Goal: Information Seeking & Learning: Find specific fact

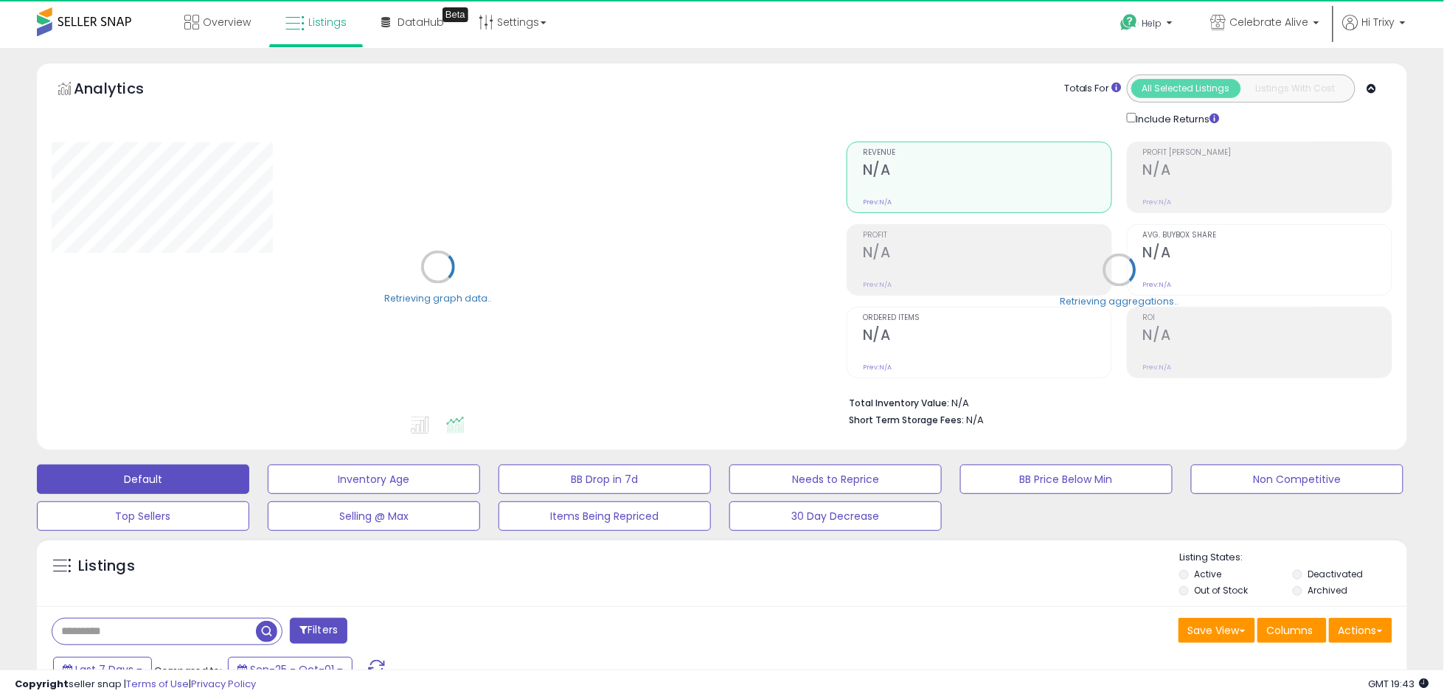
select select "**"
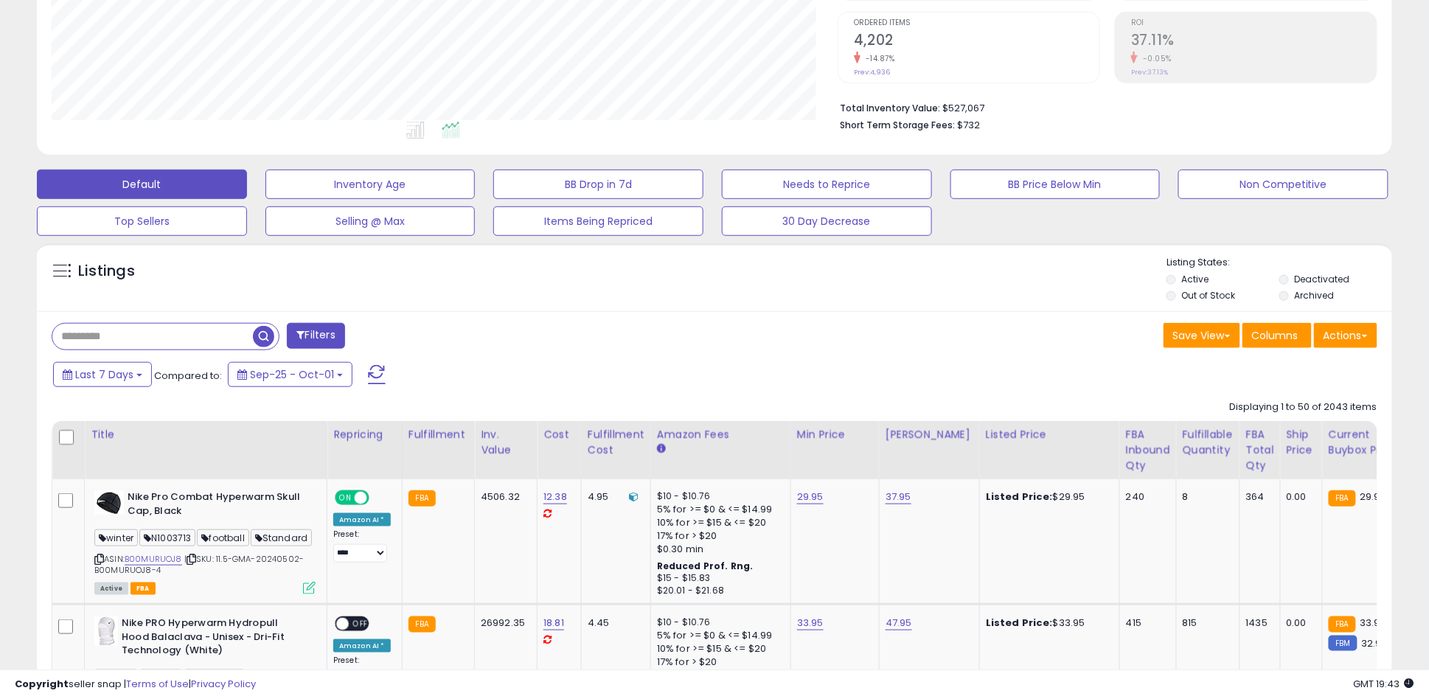
scroll to position [491, 0]
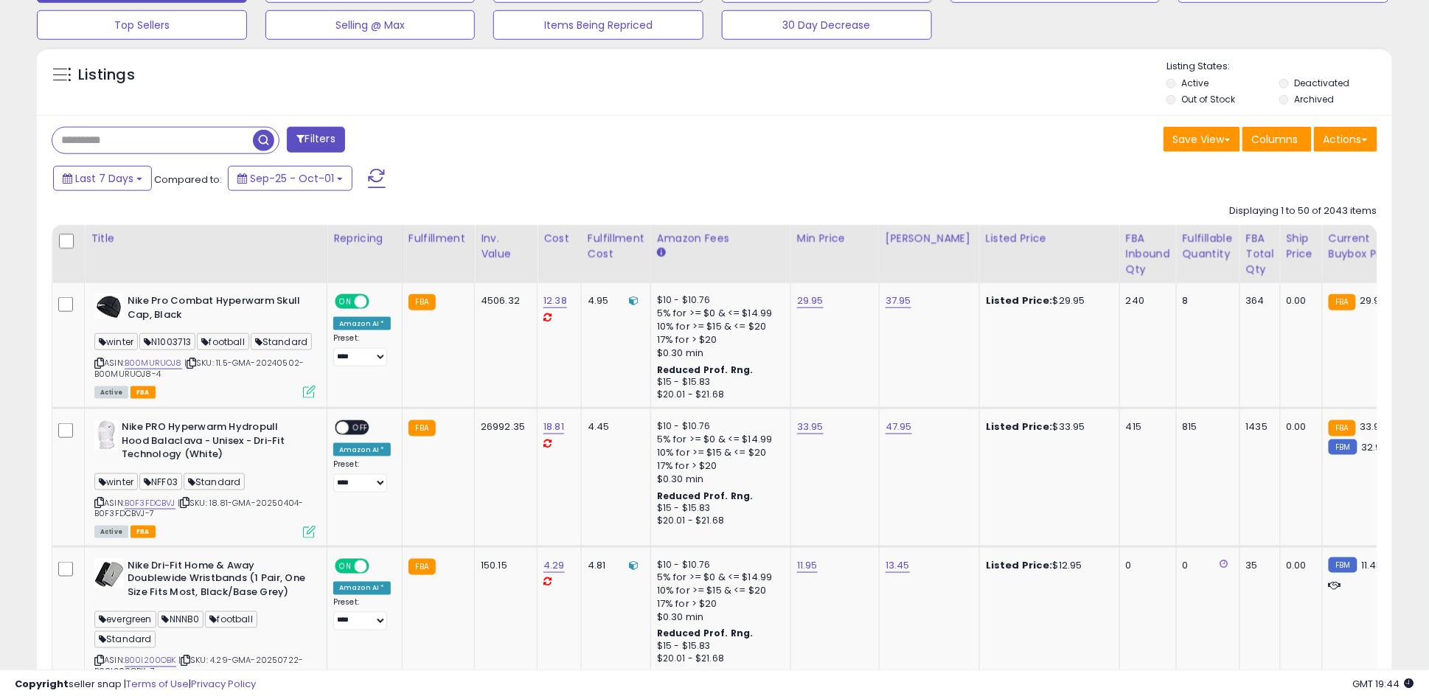
click at [184, 133] on input "text" at bounding box center [152, 141] width 201 height 26
paste input "**********"
type input "**********"
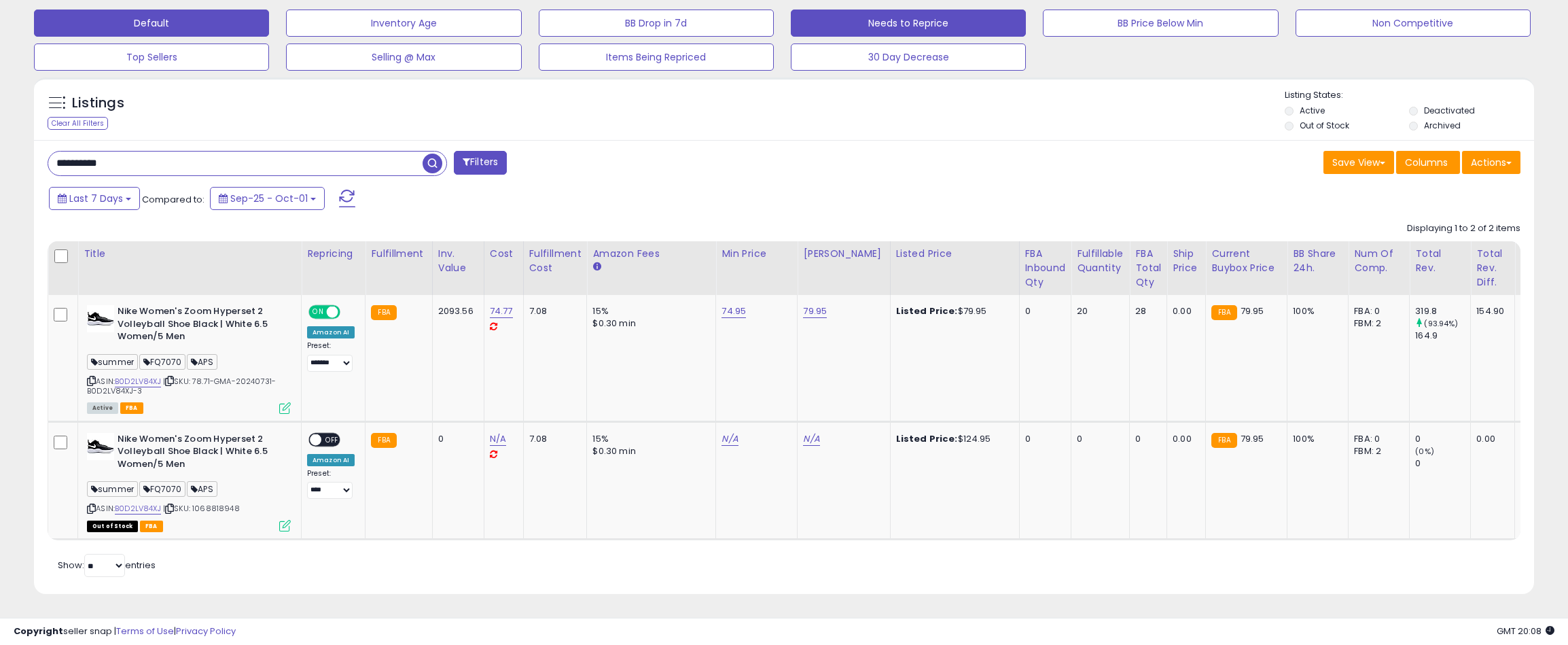
scroll to position [278, 870]
click at [90, 117] on div "Clear All Filters" at bounding box center [78, 123] width 61 height 13
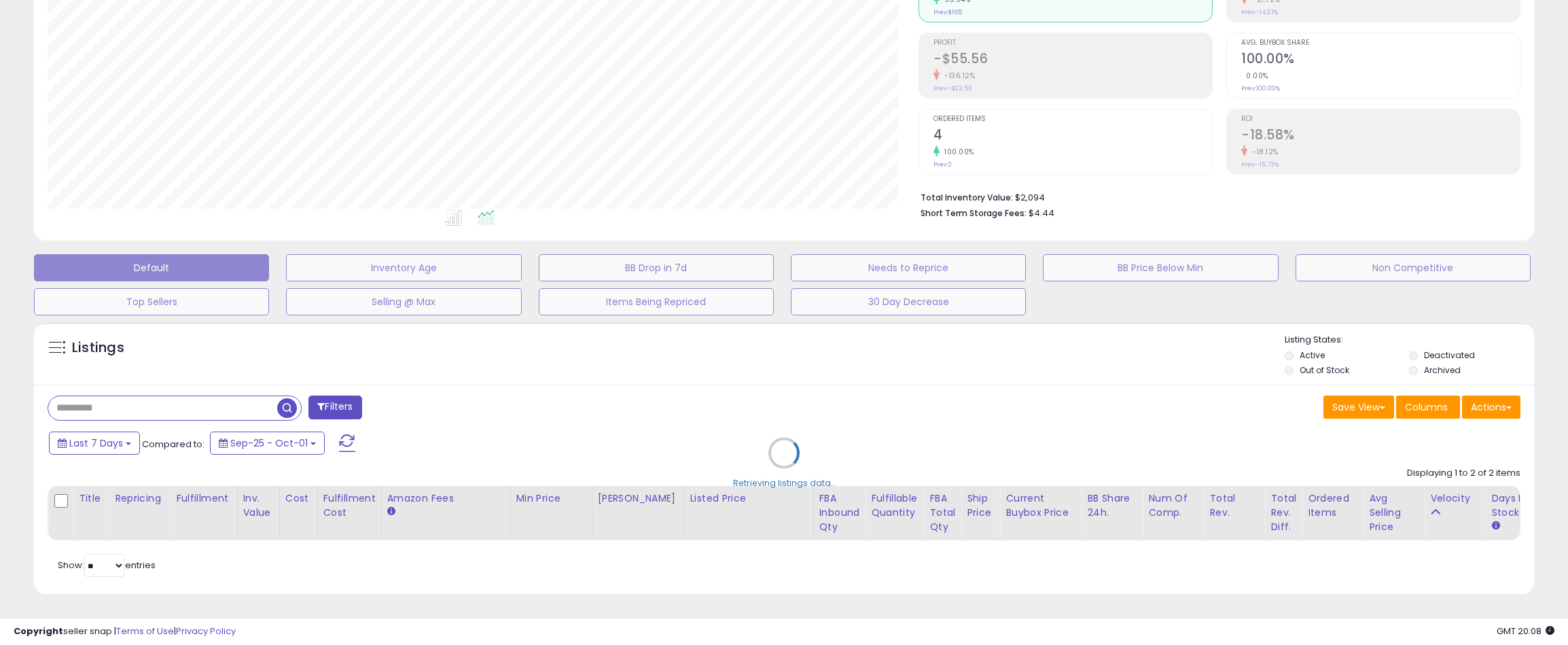
scroll to position [278, 879]
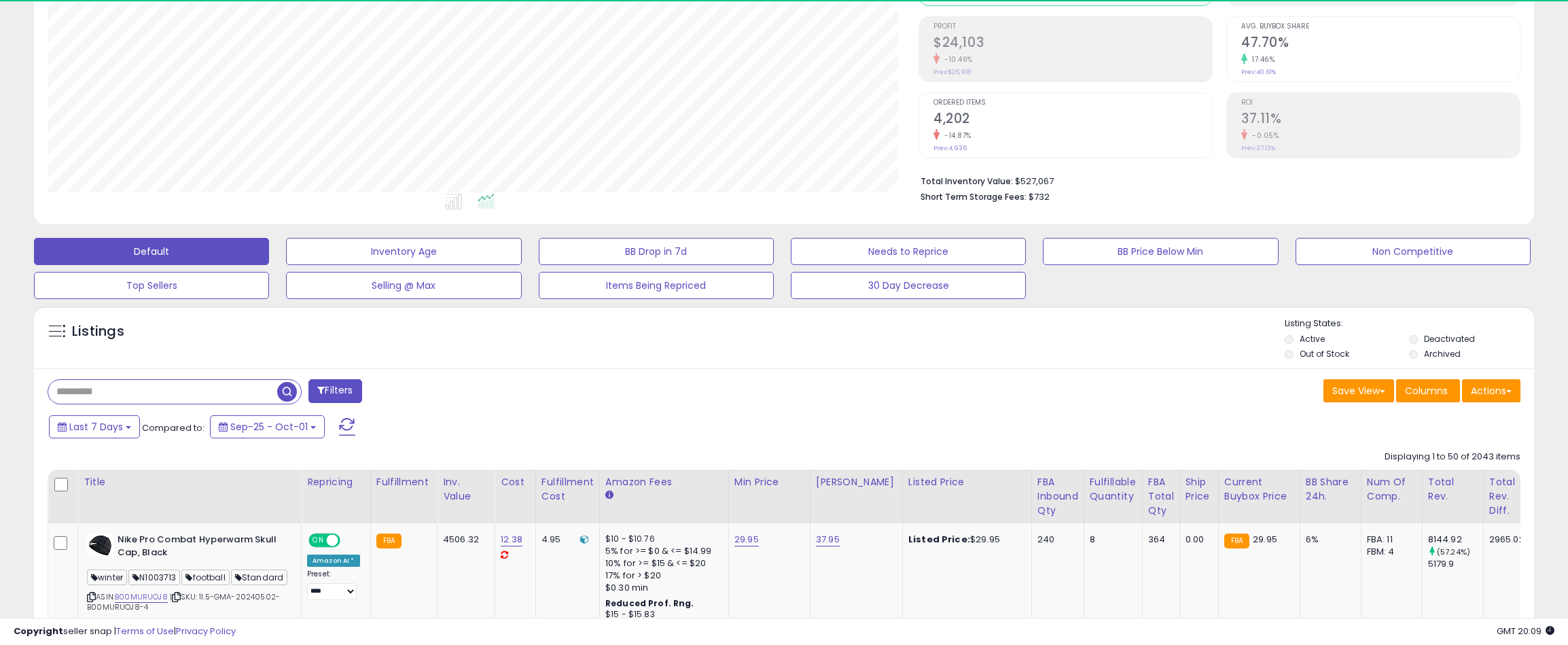
click at [166, 404] on input "text" at bounding box center [162, 392] width 228 height 24
click at [167, 392] on input "text" at bounding box center [162, 392] width 228 height 24
paste input "**********"
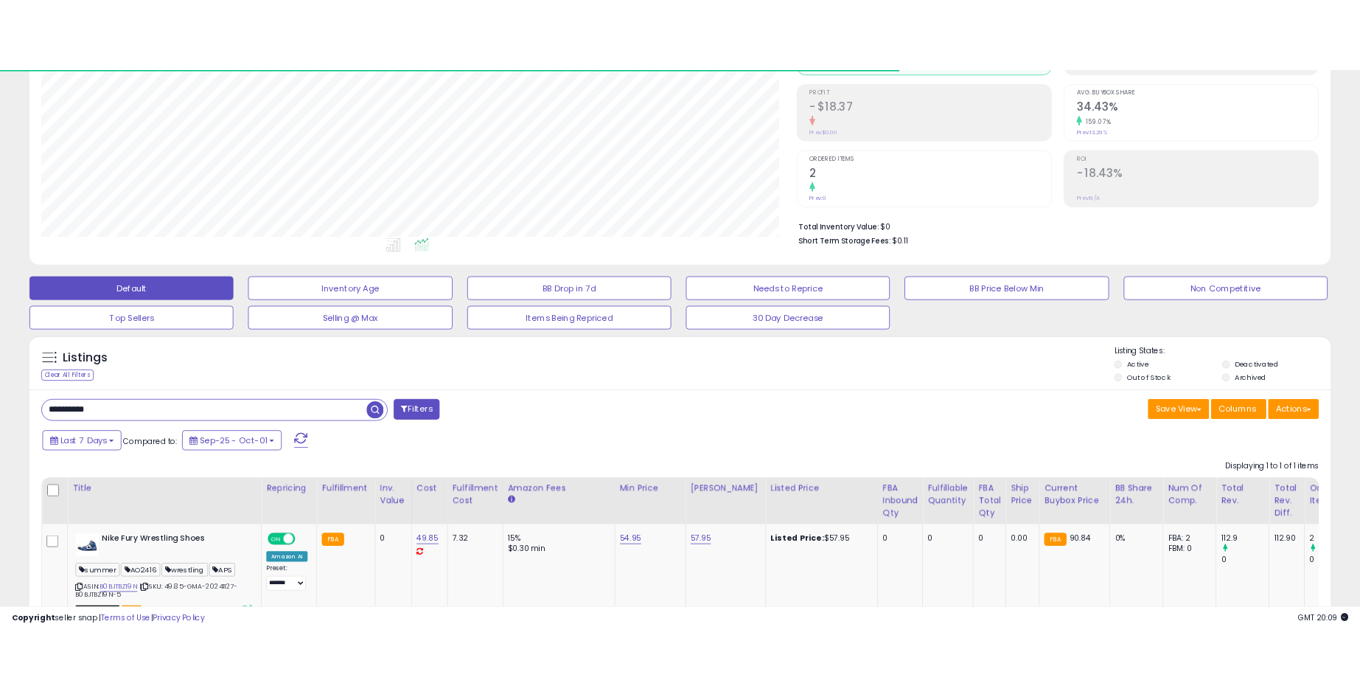
scroll to position [328, 0]
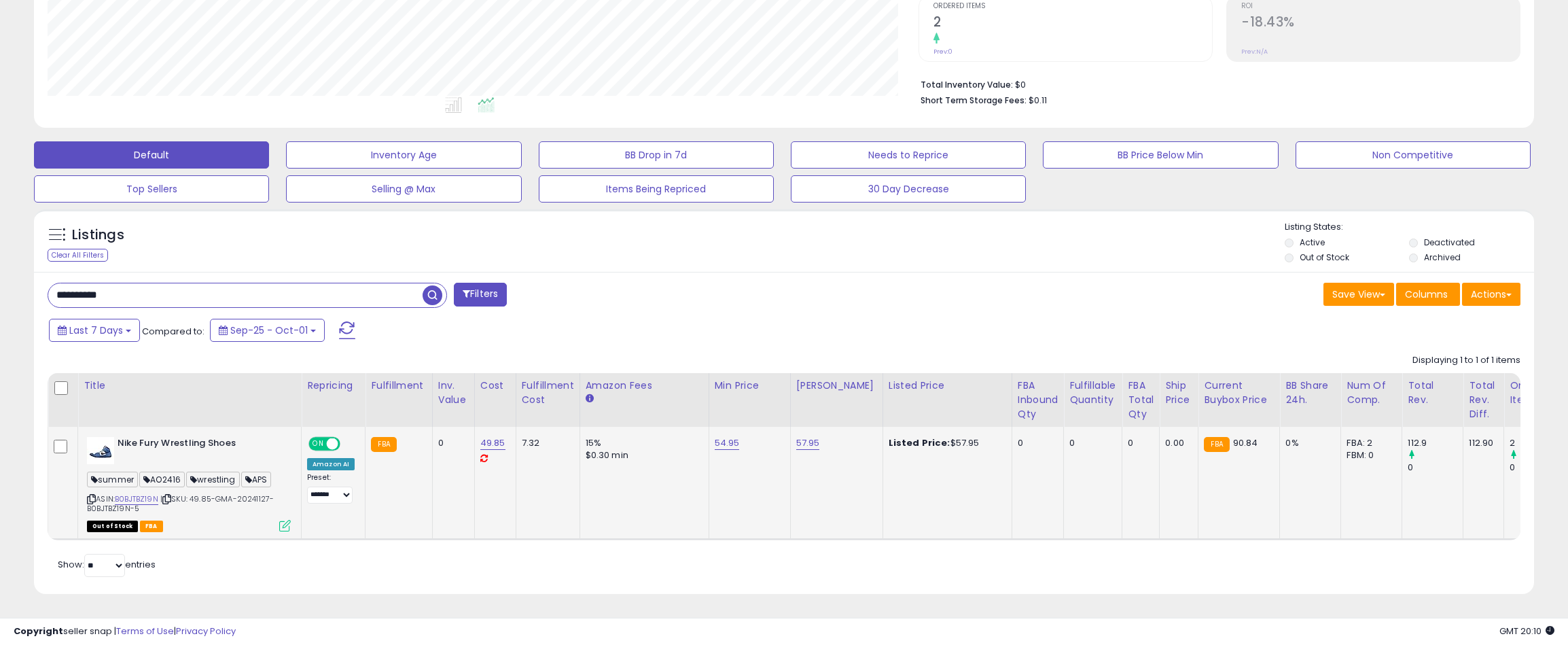
click at [167, 437] on b "Nike Fury Wrestling Shoes" at bounding box center [200, 445] width 165 height 17
drag, startPoint x: 164, startPoint y: 428, endPoint x: 270, endPoint y: 433, distance: 106.1
click at [270, 437] on b "Nike Fury Wrestling Shoes" at bounding box center [200, 445] width 165 height 17
copy b "Wrestling Shoes"
drag, startPoint x: 112, startPoint y: 283, endPoint x: -141, endPoint y: 241, distance: 256.5
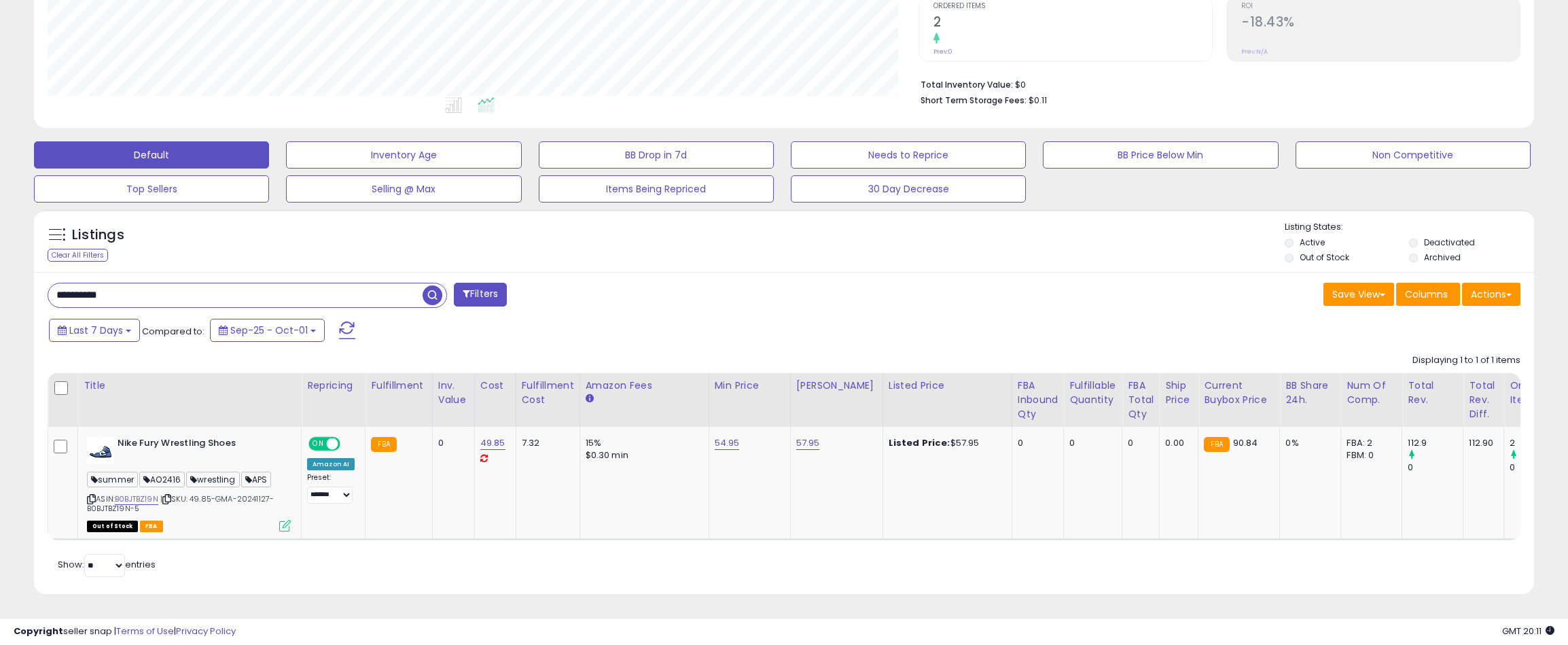
click at [0, 241] on html "Unable to login Retrieving listings data.. has not yet accepted the Terms of Us…" at bounding box center [784, 36] width 1568 height 645
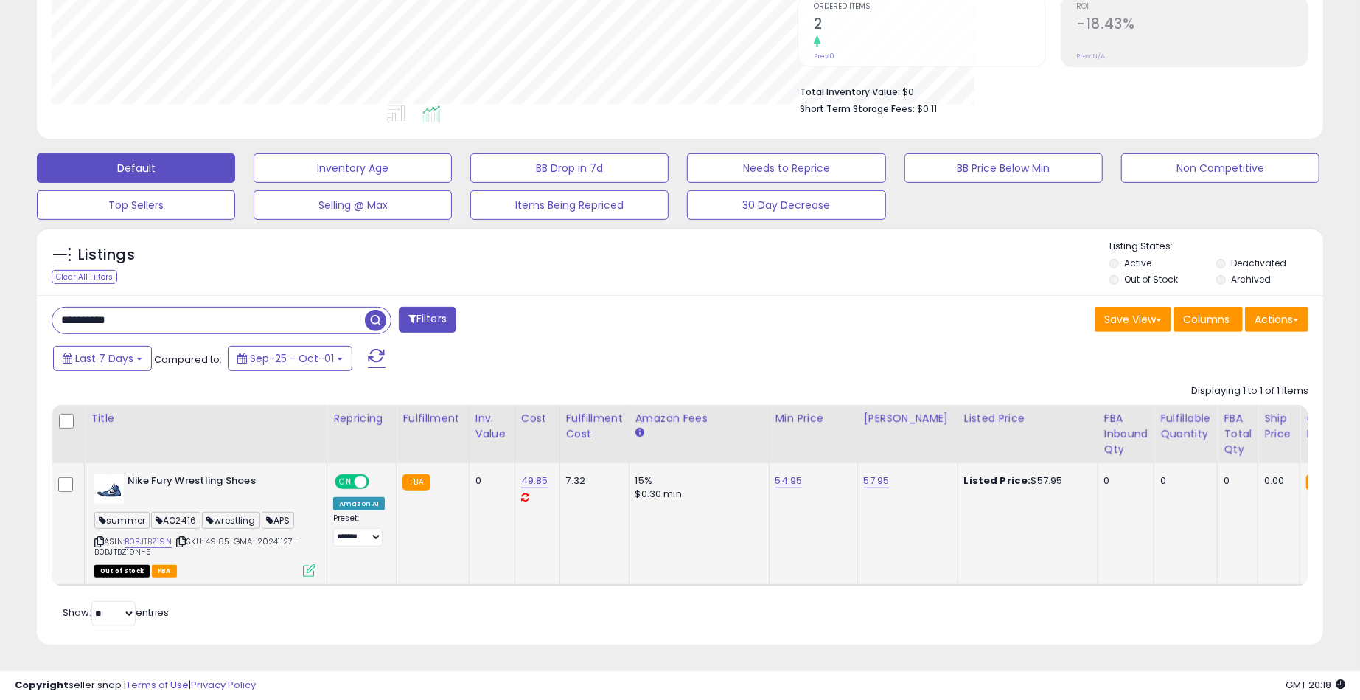
scroll to position [736984, 736540]
click at [112, 307] on input "**********" at bounding box center [208, 320] width 313 height 26
paste input "text"
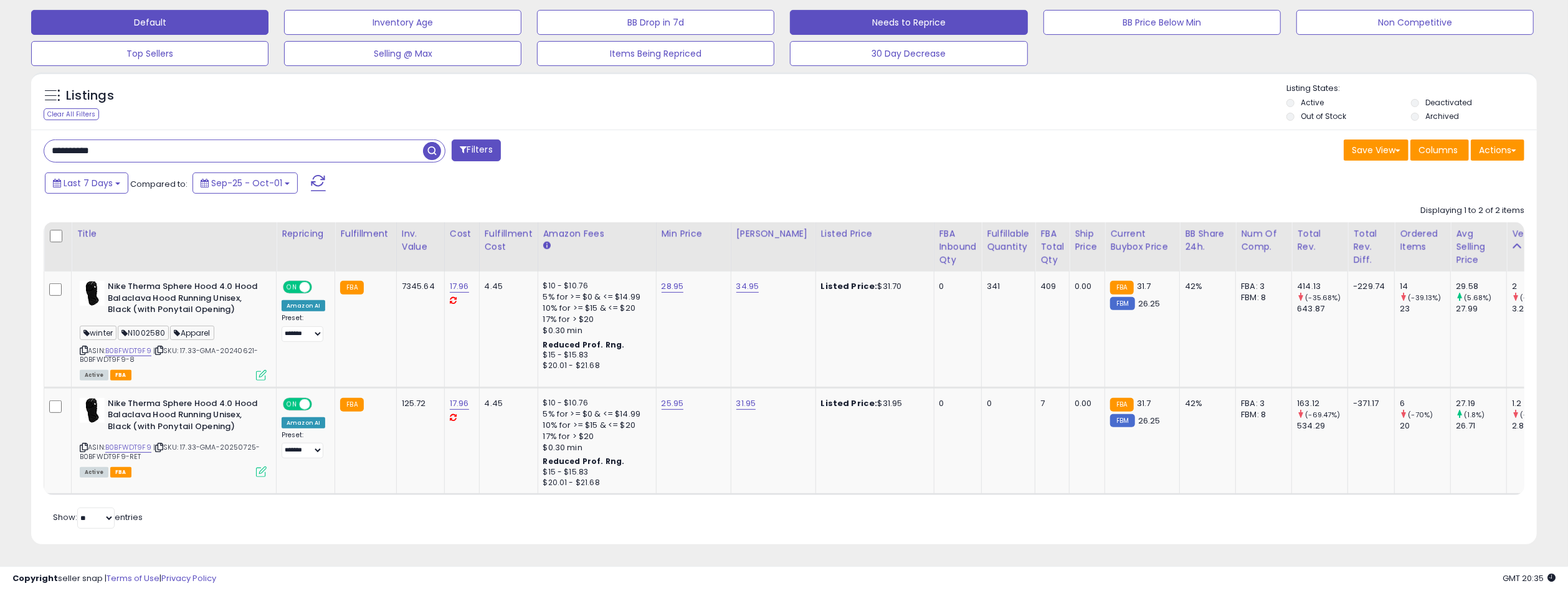
scroll to position [255, 874]
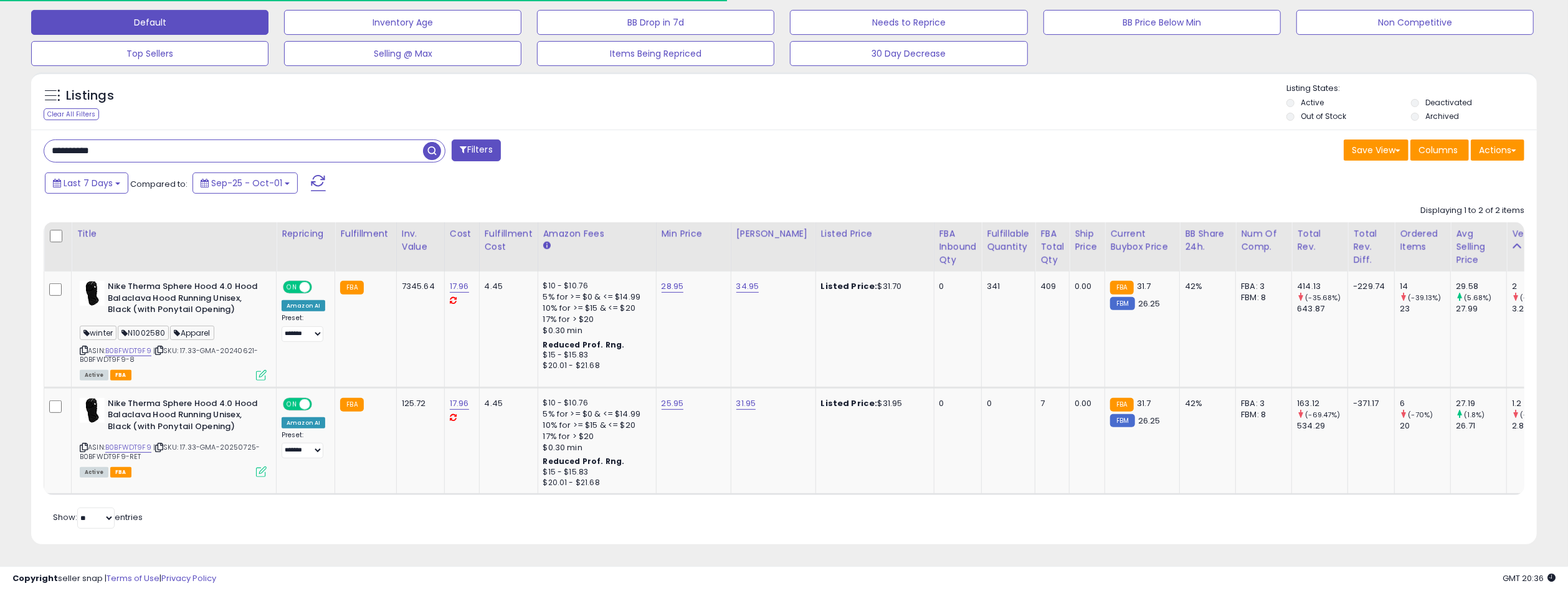
drag, startPoint x: 134, startPoint y: 134, endPoint x: -97, endPoint y: 123, distance: 231.3
paste input "text"
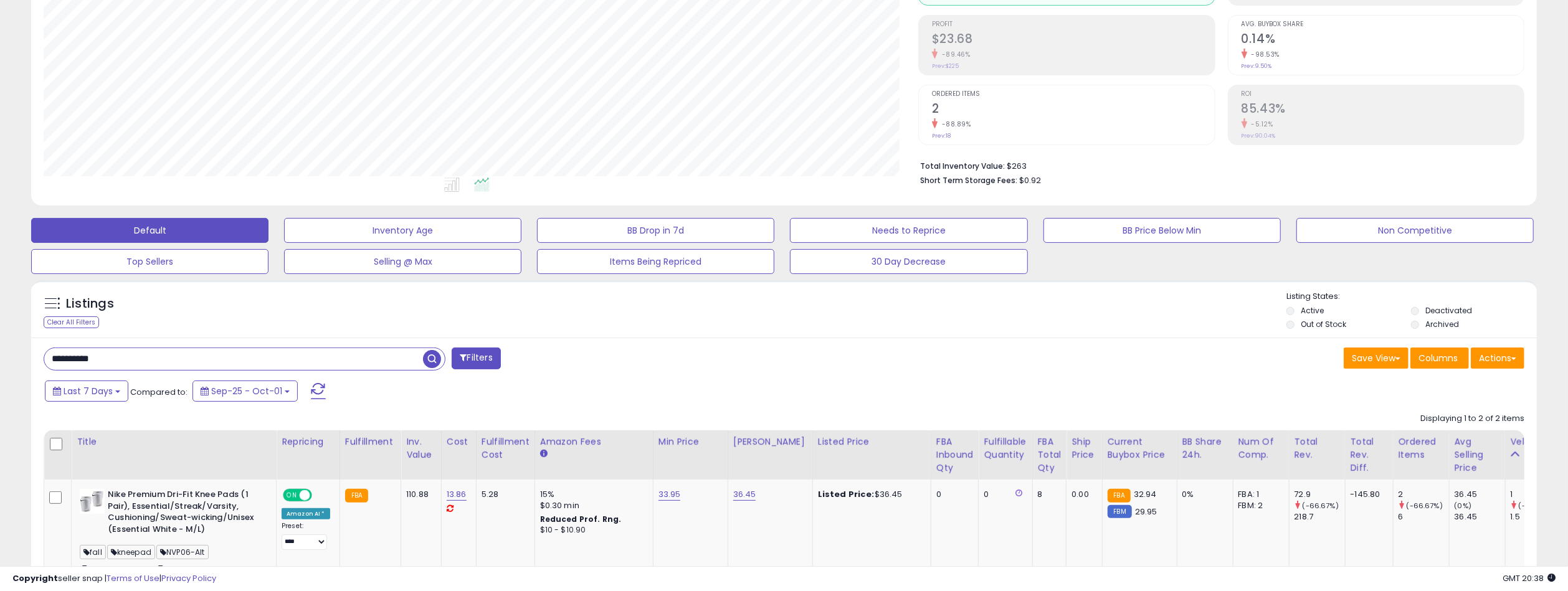
drag, startPoint x: 173, startPoint y: 359, endPoint x: -49, endPoint y: 359, distance: 222.0
click at [0, 359] on html "Unable to login Retrieving listings data.. has not yet accepted the Terms of Us…" at bounding box center [784, 122] width 1568 height 591
paste input "text"
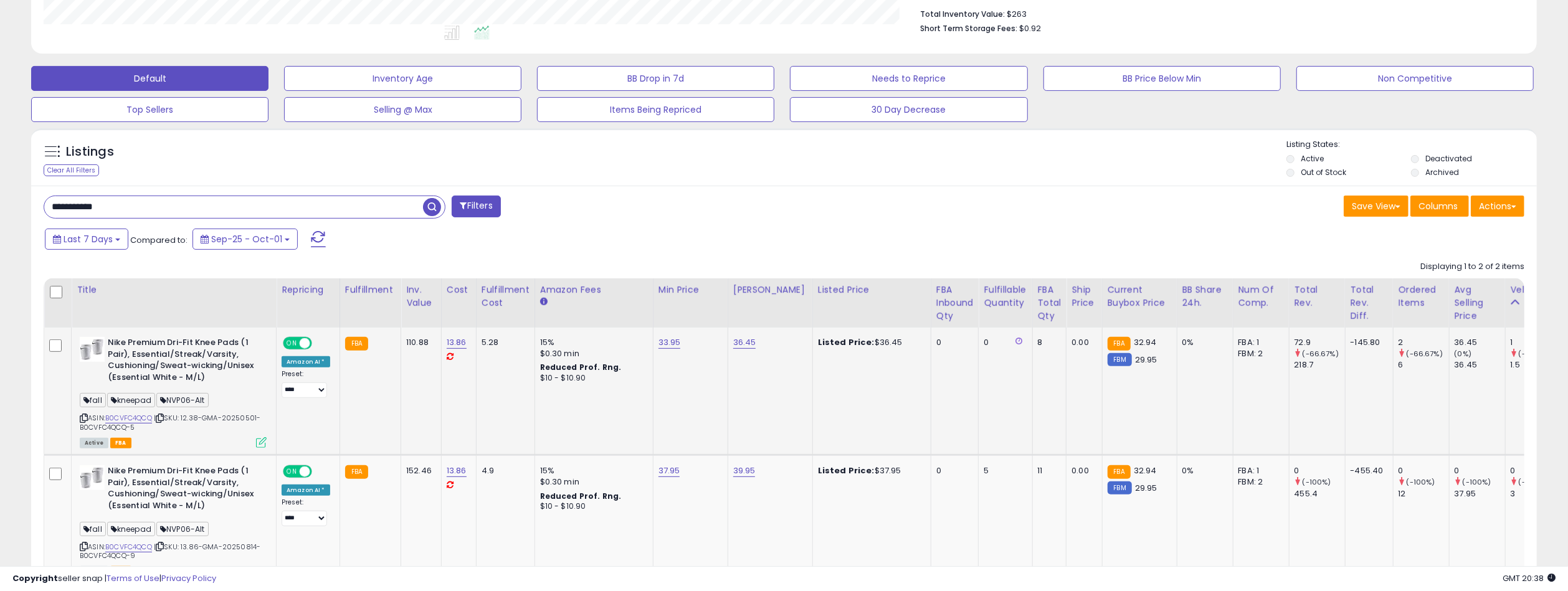
scroll to position [423, 0]
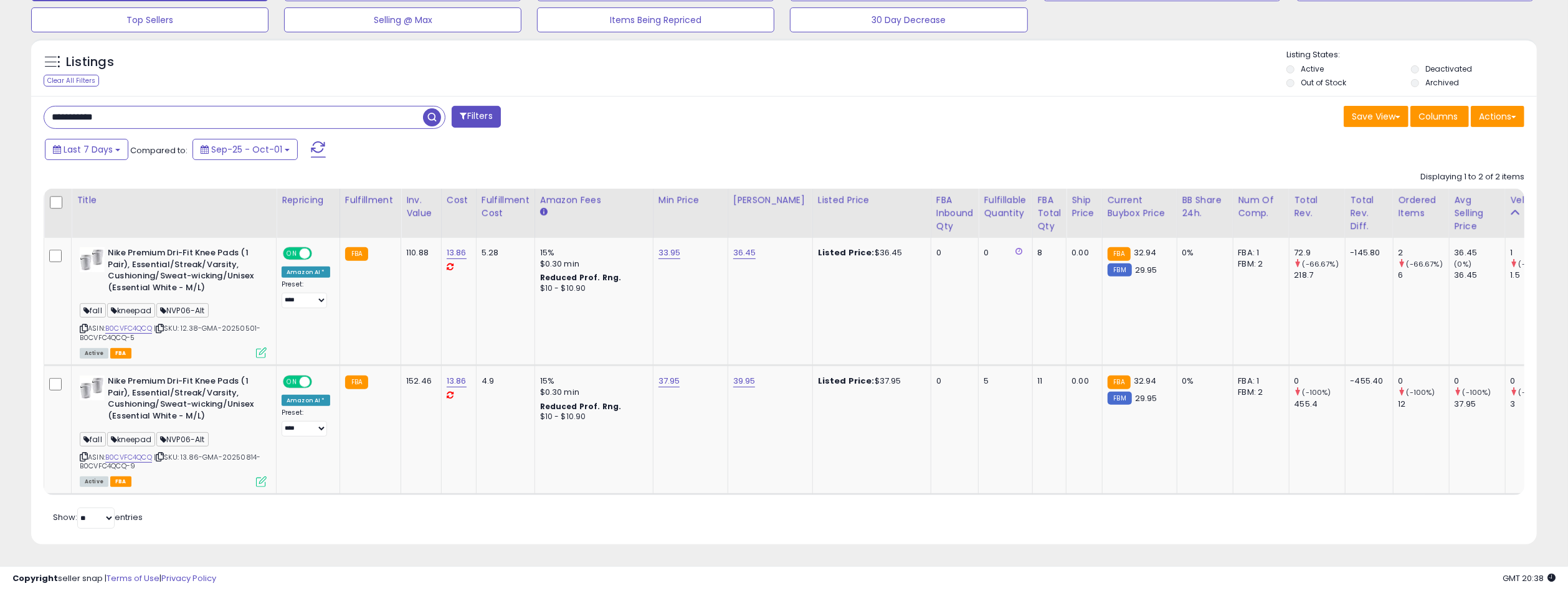
drag, startPoint x: 117, startPoint y: 113, endPoint x: -348, endPoint y: 117, distance: 465.0
paste input "text"
type input "**********"
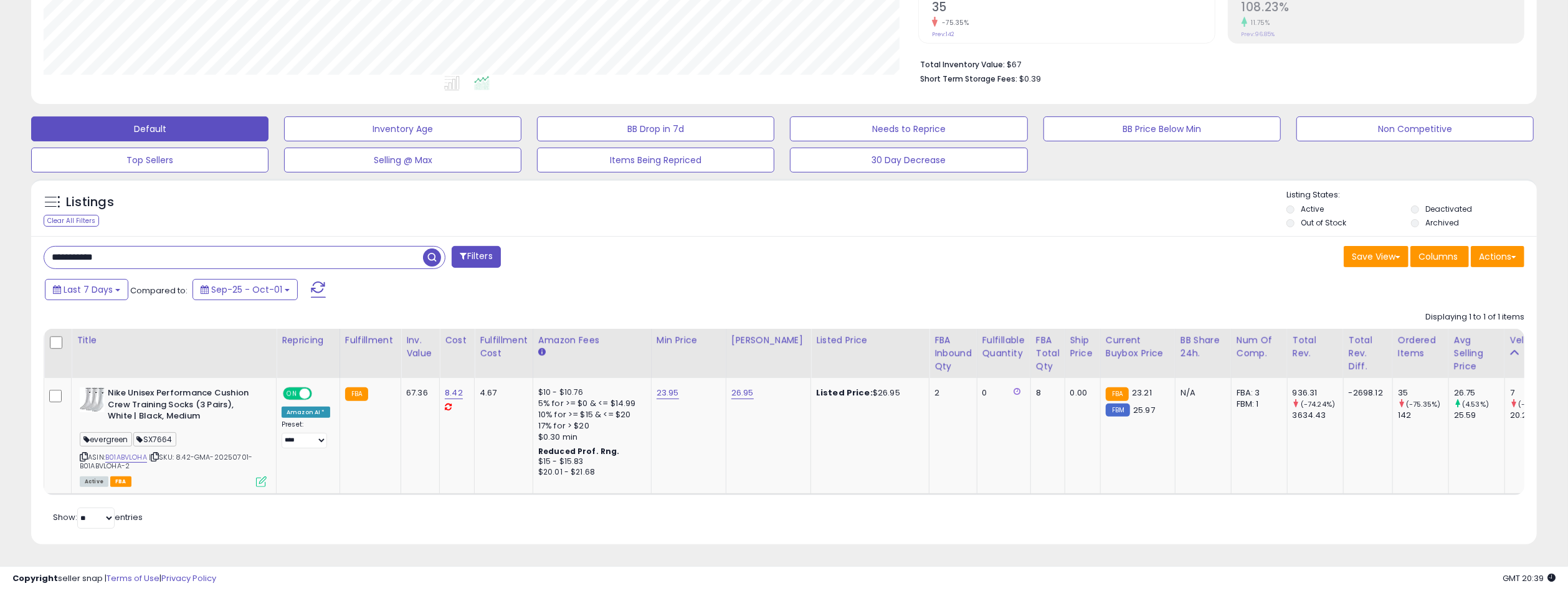
scroll to position [290, 0]
